Goal: Task Accomplishment & Management: Manage account settings

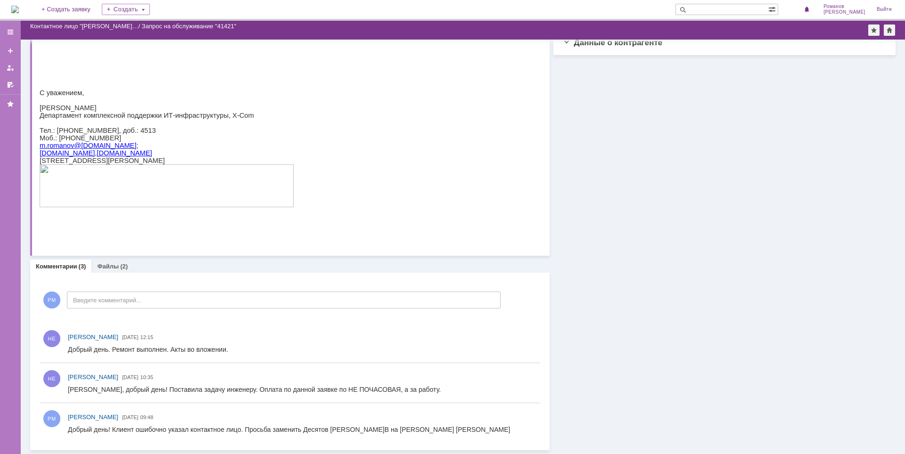
scroll to position [141, 0]
click at [115, 269] on link "Файлы" at bounding box center [108, 266] width 22 height 7
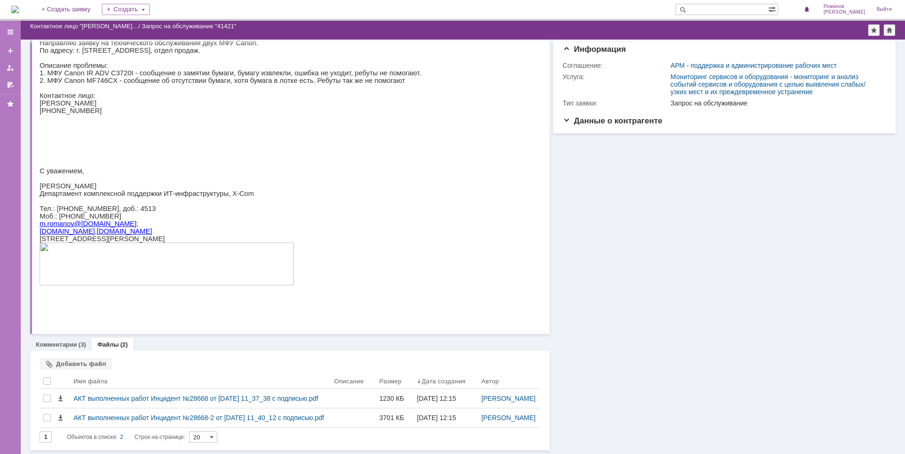
scroll to position [85, 0]
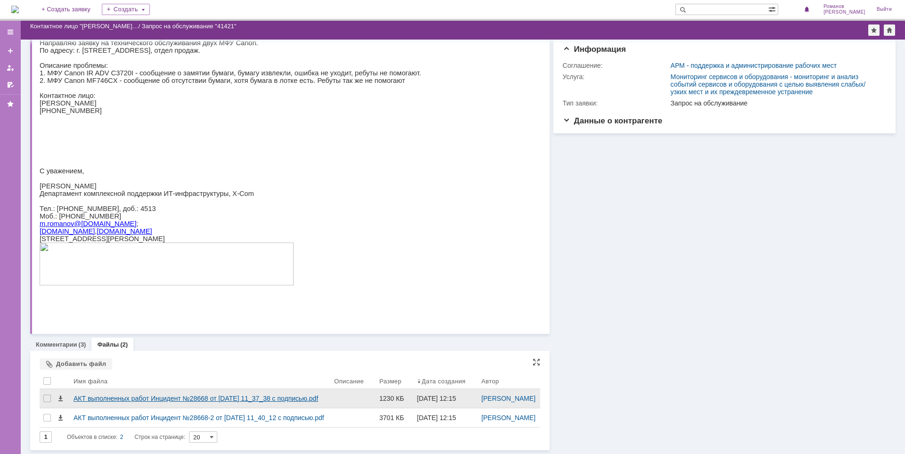
click at [187, 395] on div "АКТ выполненных работ Инцидент №28668 от [DATE] 11_37_38 с подписью.pdf" at bounding box center [200, 399] width 253 height 8
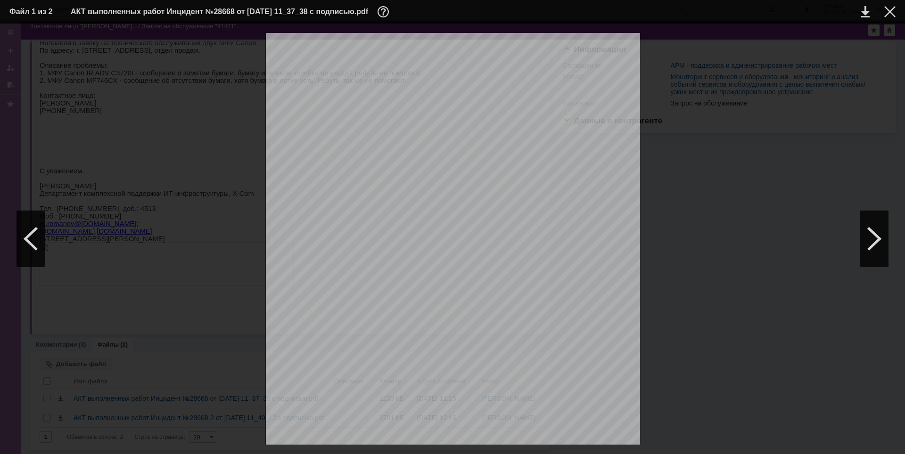
scroll to position [94, 0]
click at [867, 235] on div at bounding box center [874, 239] width 28 height 57
click at [35, 232] on div at bounding box center [30, 239] width 28 height 57
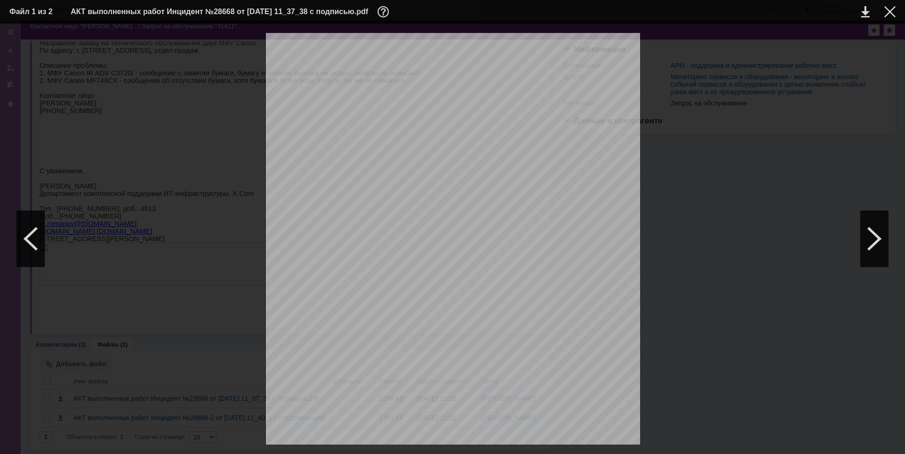
scroll to position [652, 0]
click at [27, 234] on div at bounding box center [30, 239] width 28 height 57
click at [889, 10] on div at bounding box center [889, 11] width 11 height 11
